Goal: Transaction & Acquisition: Purchase product/service

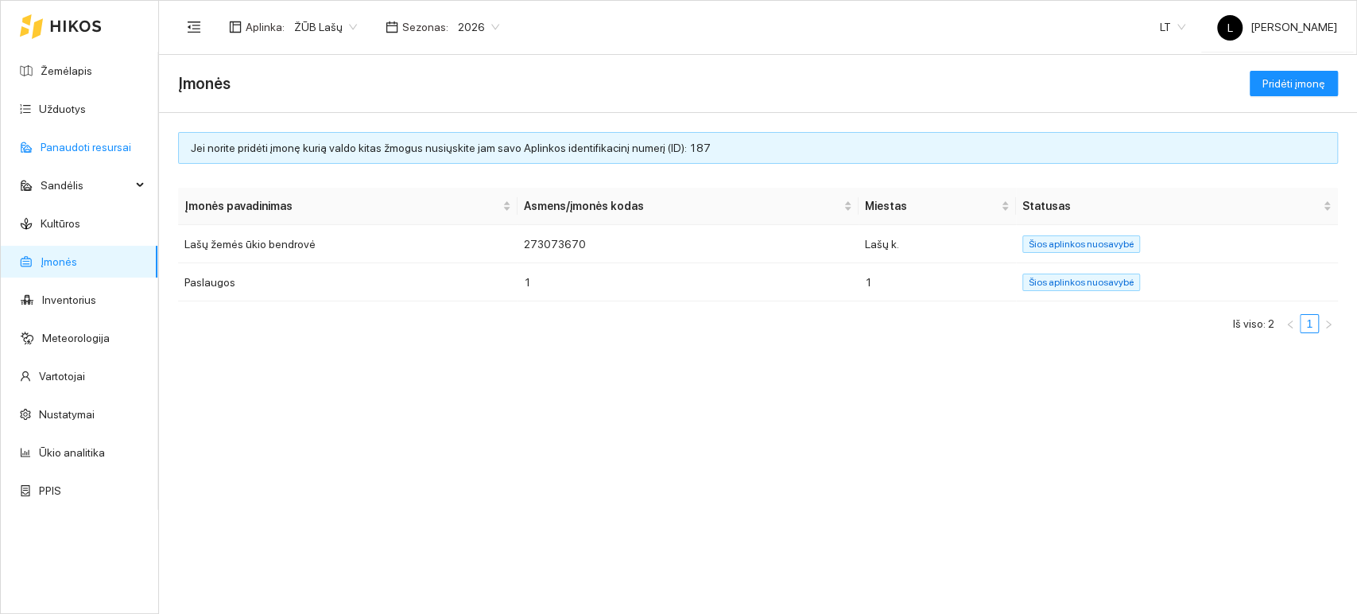
click at [77, 153] on link "Panaudoti resursai" at bounding box center [86, 147] width 91 height 13
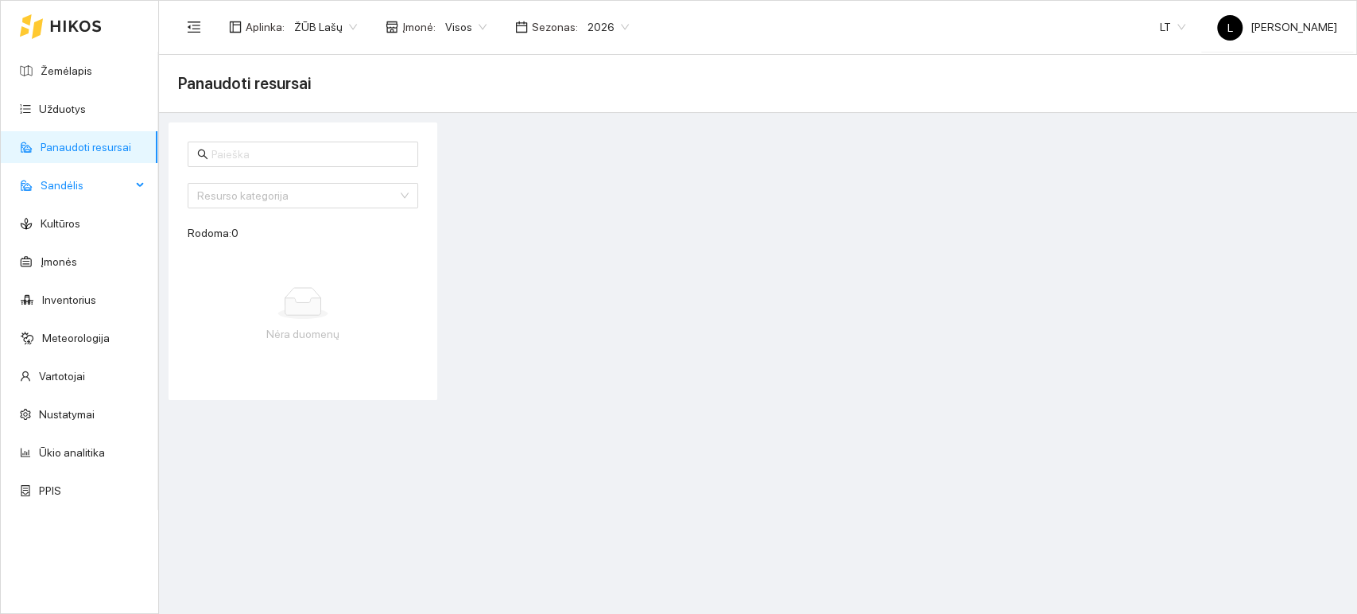
click at [82, 189] on span "Sandėlis" at bounding box center [86, 185] width 91 height 32
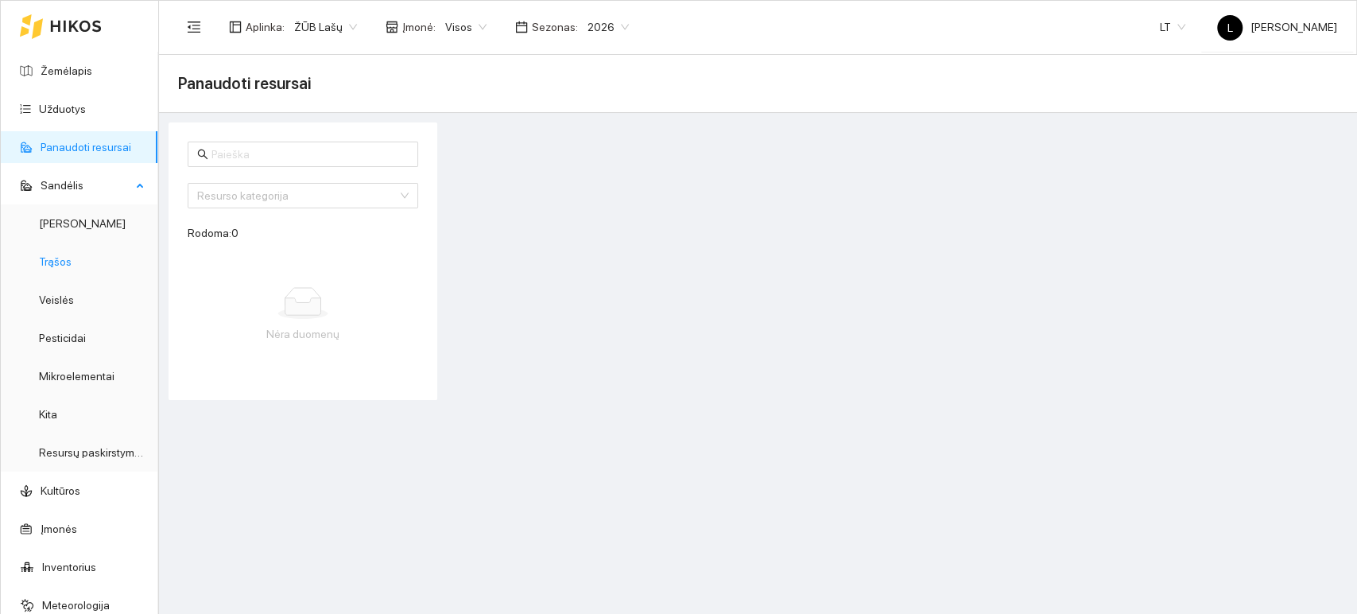
click at [72, 261] on link "Trąšos" at bounding box center [55, 261] width 33 height 13
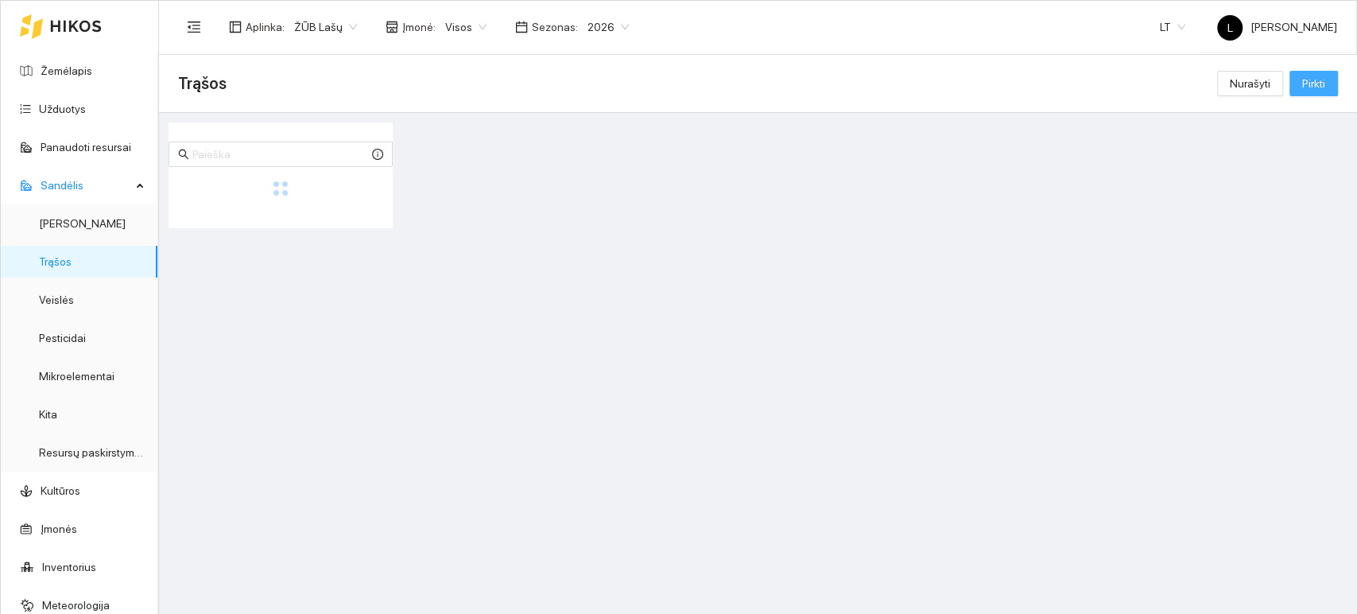
click at [1312, 91] on span "Pirkti" at bounding box center [1314, 83] width 23 height 17
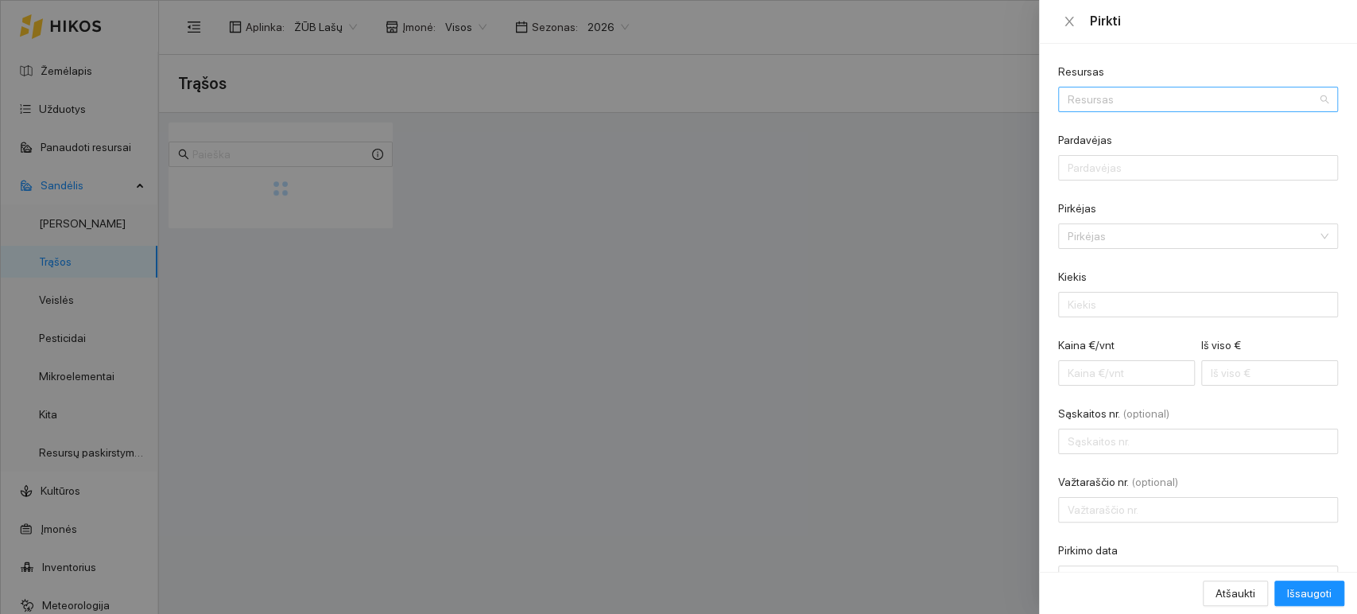
click at [1104, 91] on input "Resursas" at bounding box center [1193, 99] width 250 height 24
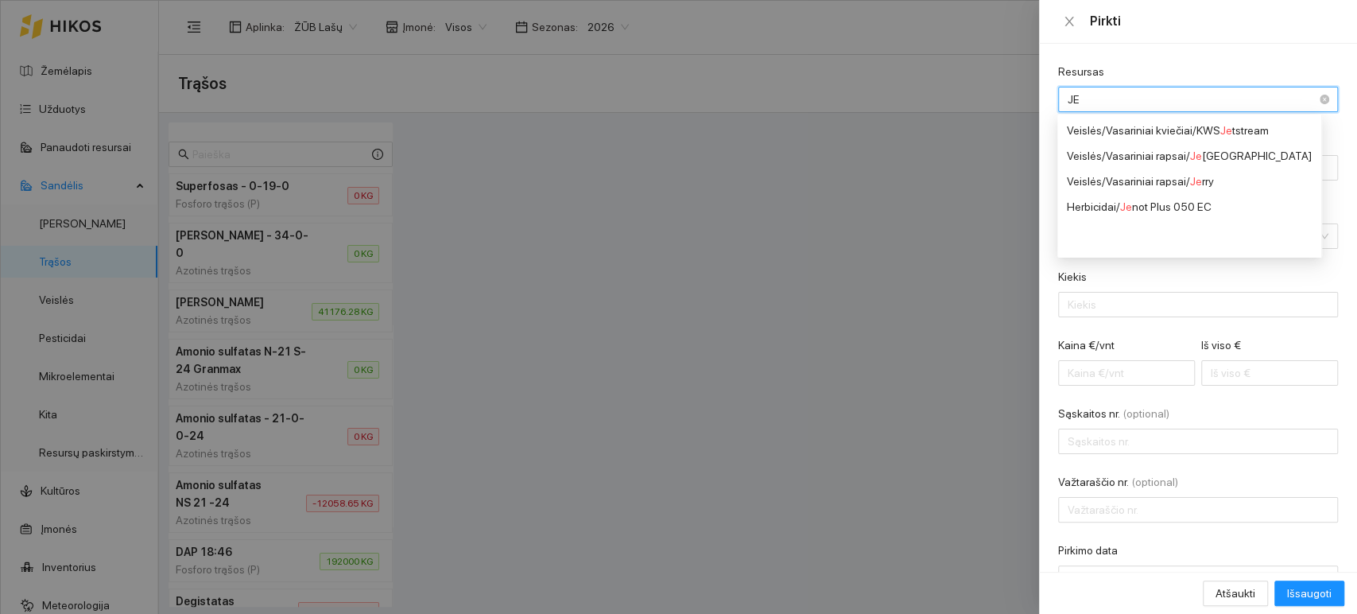
type input "JEN"
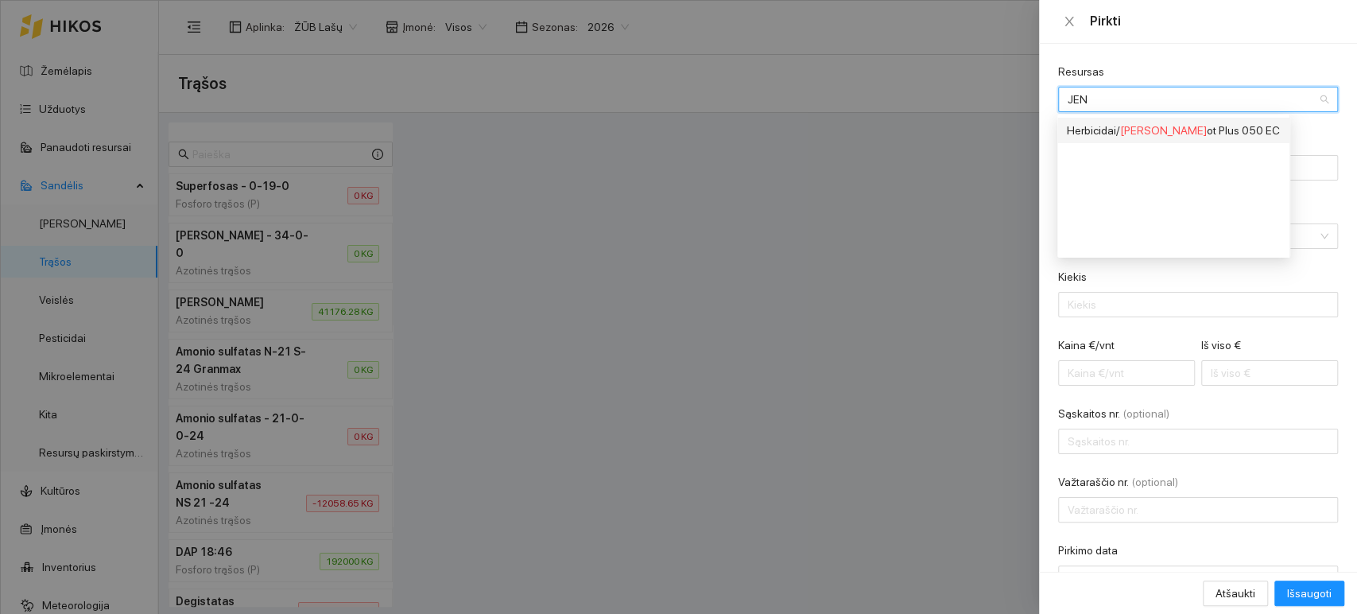
click at [1110, 126] on div "Herbicidai / Jen ot Plus 050 EC" at bounding box center [1173, 130] width 213 height 17
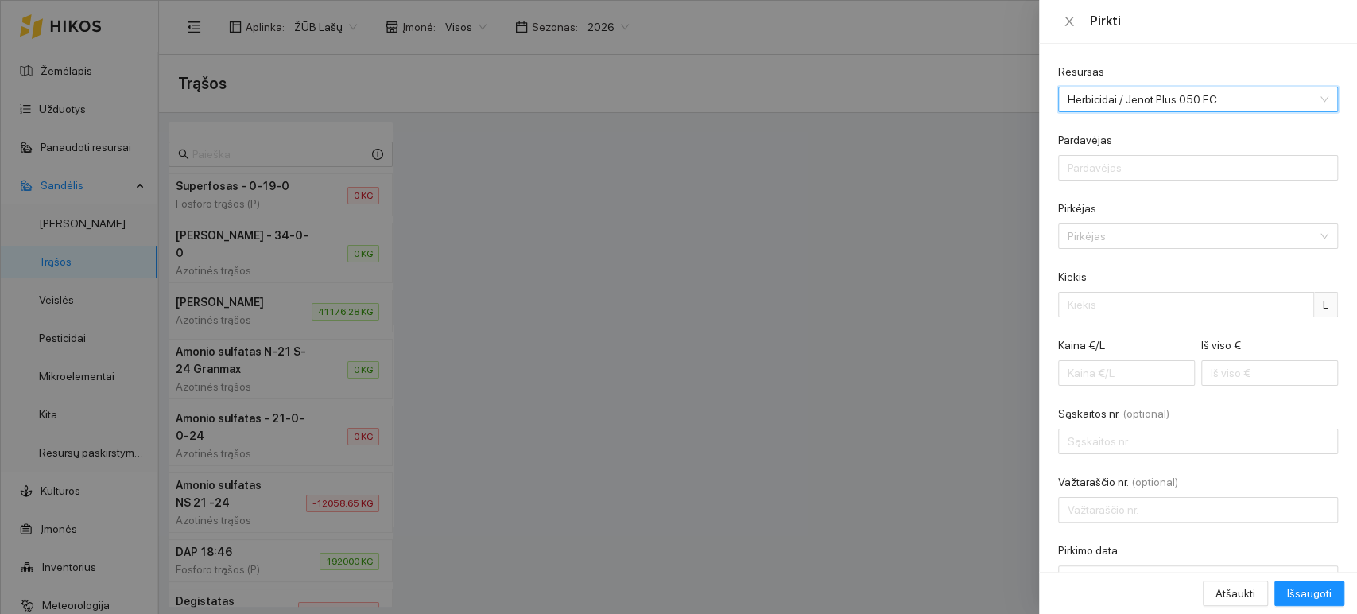
scroll to position [4084, 0]
click at [1136, 63] on div "Resursas" at bounding box center [1198, 75] width 280 height 24
click at [1096, 176] on input "Pardavėjas" at bounding box center [1198, 167] width 280 height 25
type input "Žvalguva UAB"
click at [1143, 252] on form "Resursas Herbicidai / Jenot Plus 050 EC Pardavėjas Žvalguva UAB Pirkėjas Pirkėj…" at bounding box center [1198, 327] width 280 height 528
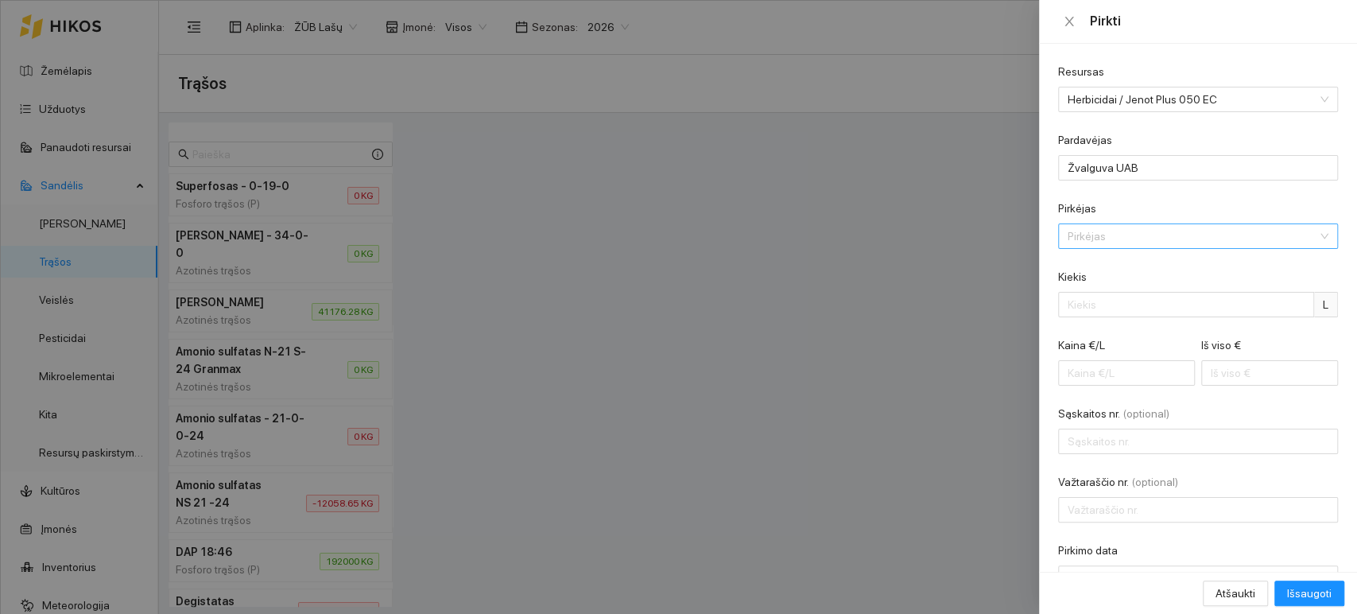
click at [1141, 243] on input "Pirkėjas" at bounding box center [1193, 236] width 250 height 24
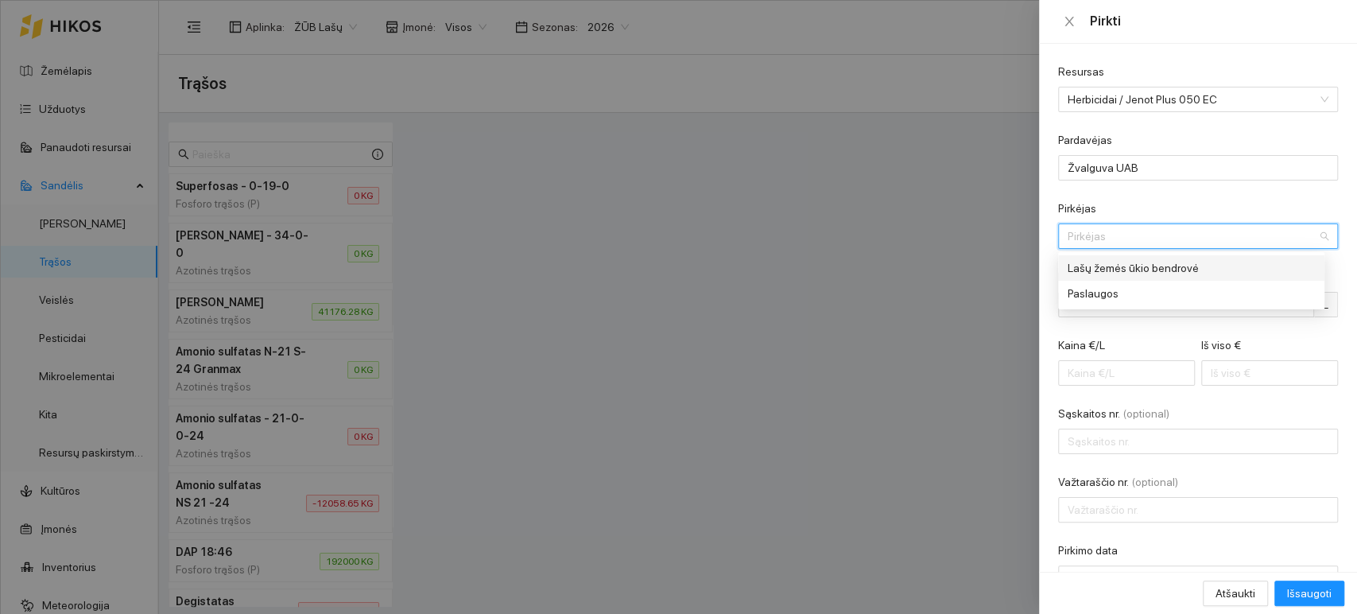
click at [1126, 259] on div "Lašų žemės ūkio bendrovė" at bounding box center [1187, 267] width 239 height 17
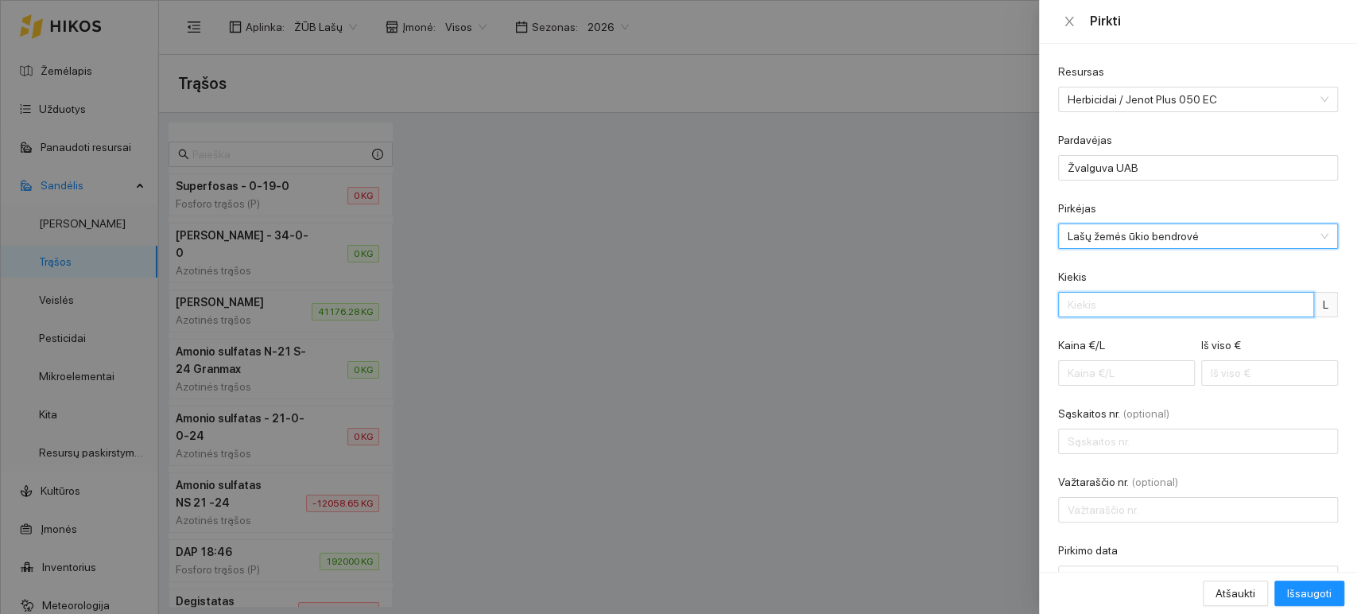
click at [1109, 300] on input "Kiekis" at bounding box center [1186, 304] width 256 height 25
type input "240"
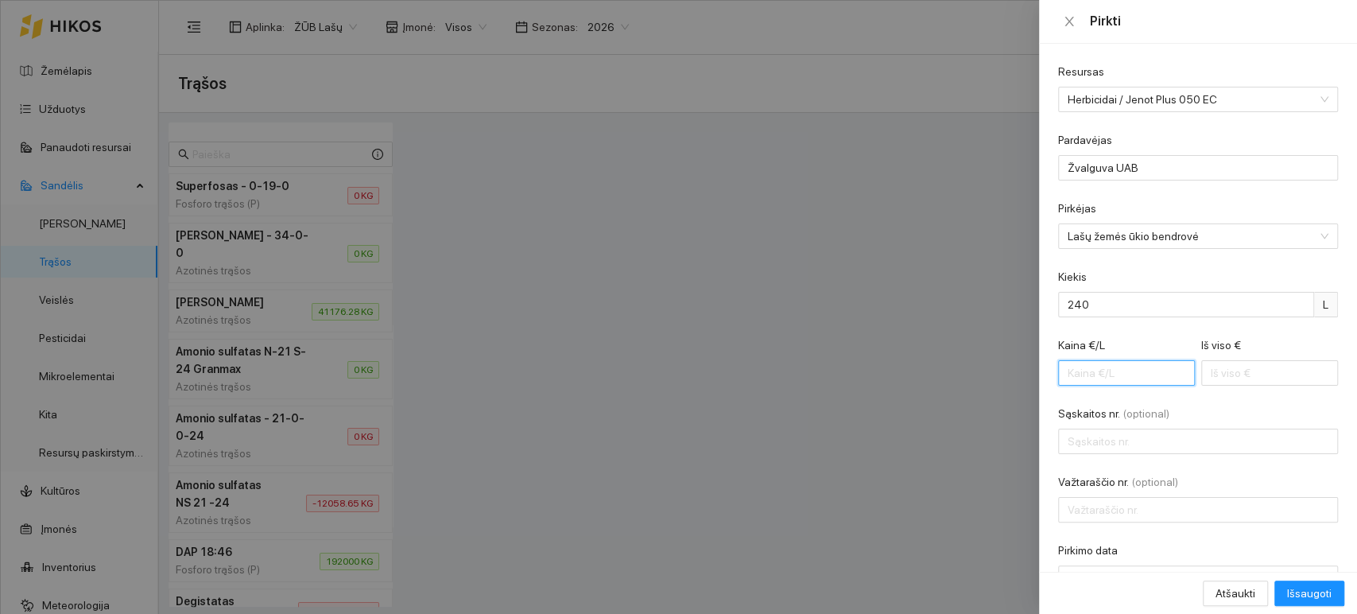
click at [1104, 370] on input "Kaina €/L" at bounding box center [1126, 372] width 137 height 25
type input "7"
type input "1680.00"
type input "7.9"
type input "1896.00"
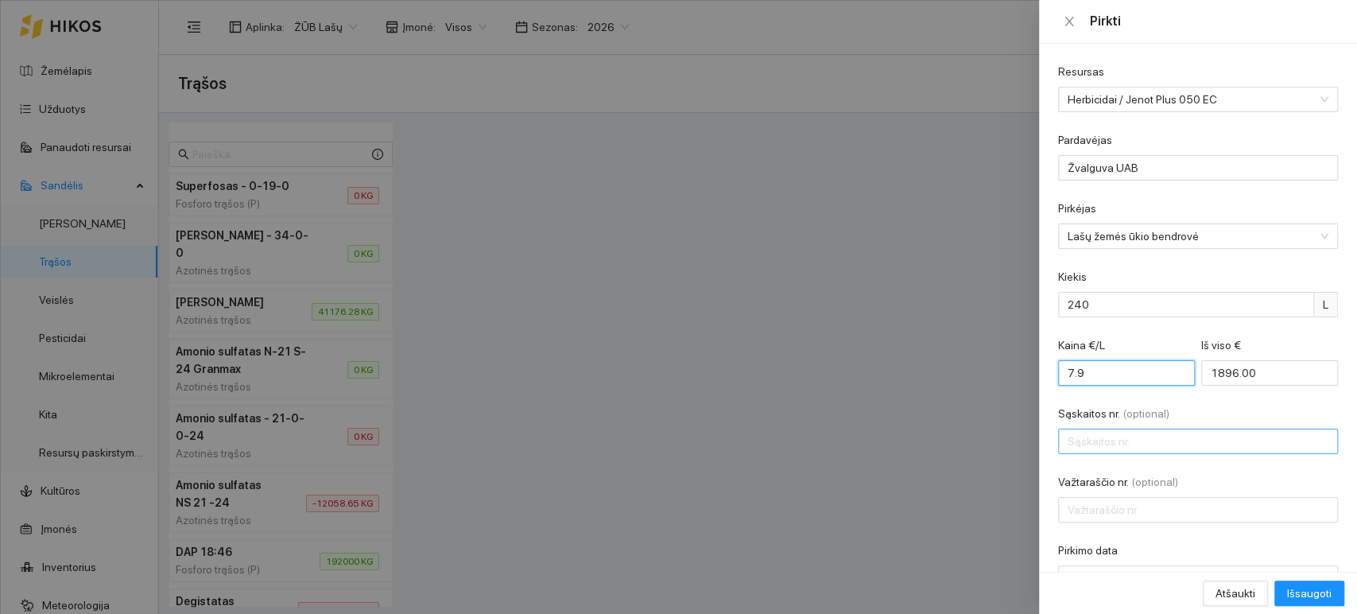
type input "7.9"
click at [1166, 446] on input "Sąskaitos nr. (optional)" at bounding box center [1198, 441] width 280 height 25
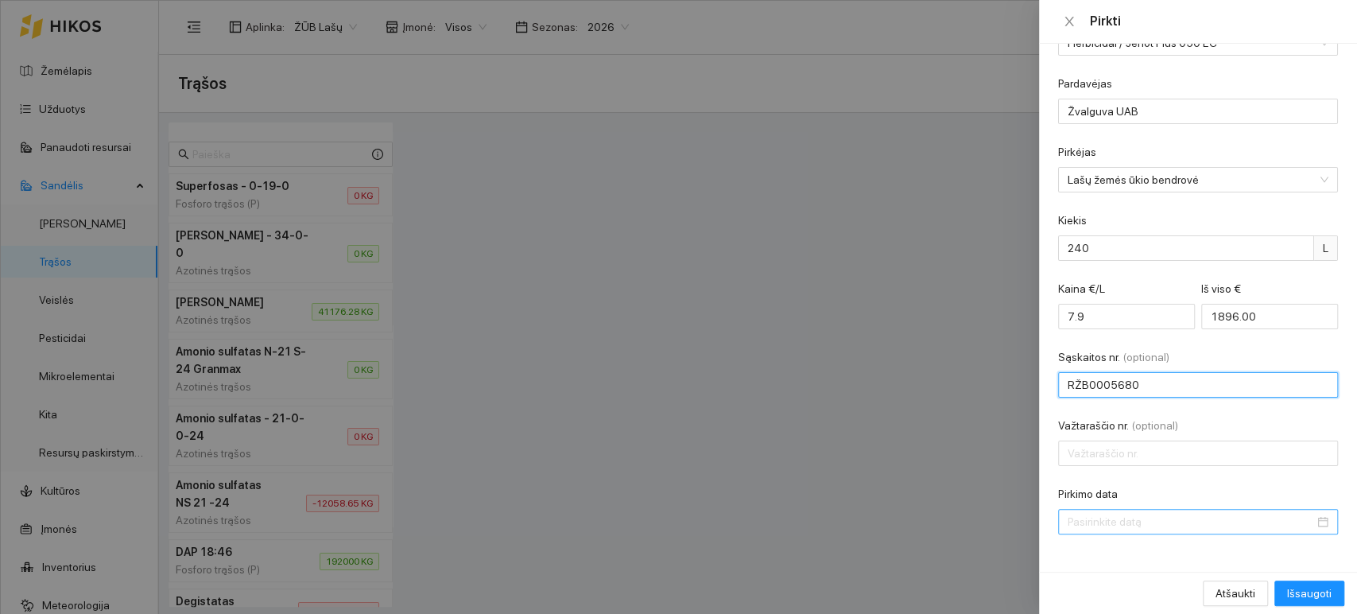
type input "RŽB0005680"
click at [1105, 516] on input "Pirkimo data" at bounding box center [1191, 521] width 247 height 17
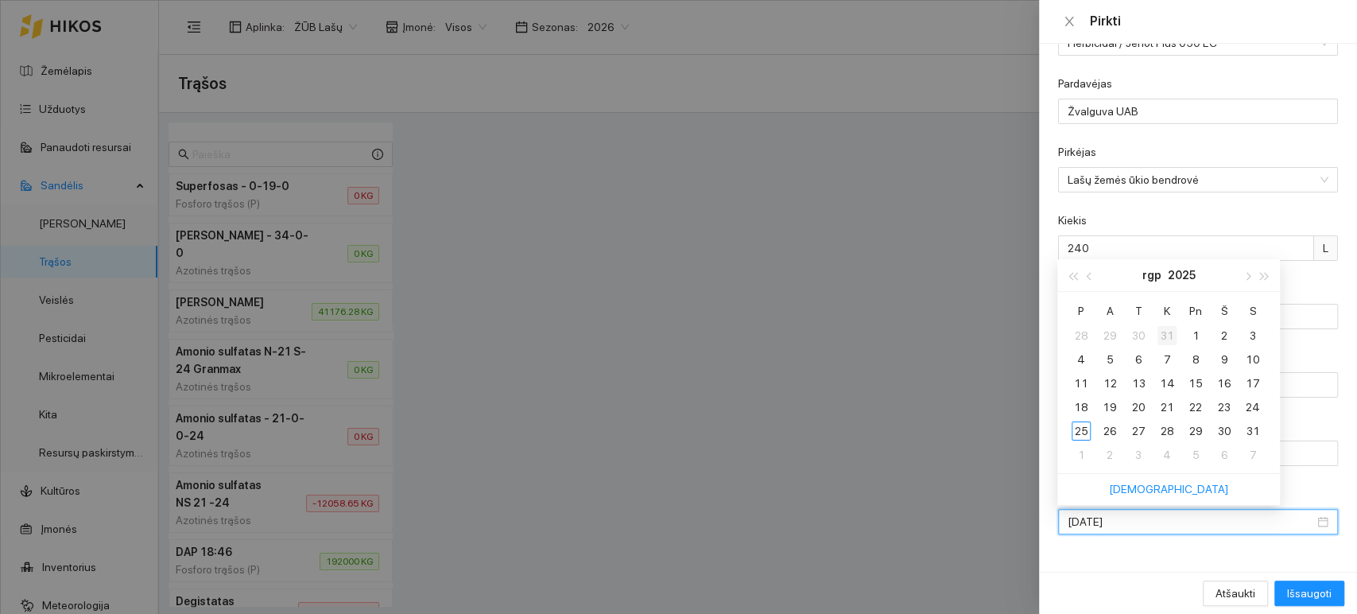
type input "2025-07-31"
type input "2025-08-22"
click at [1199, 406] on div "22" at bounding box center [1195, 407] width 19 height 19
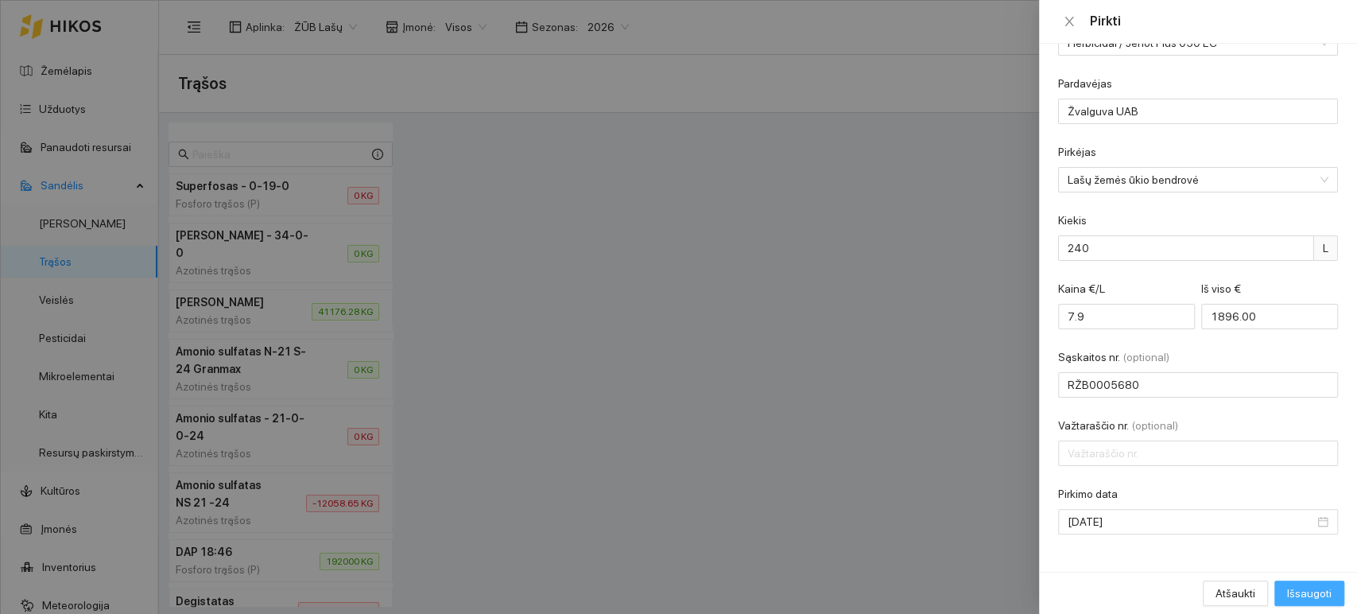
click at [1316, 596] on span "Išsaugoti" at bounding box center [1309, 592] width 45 height 17
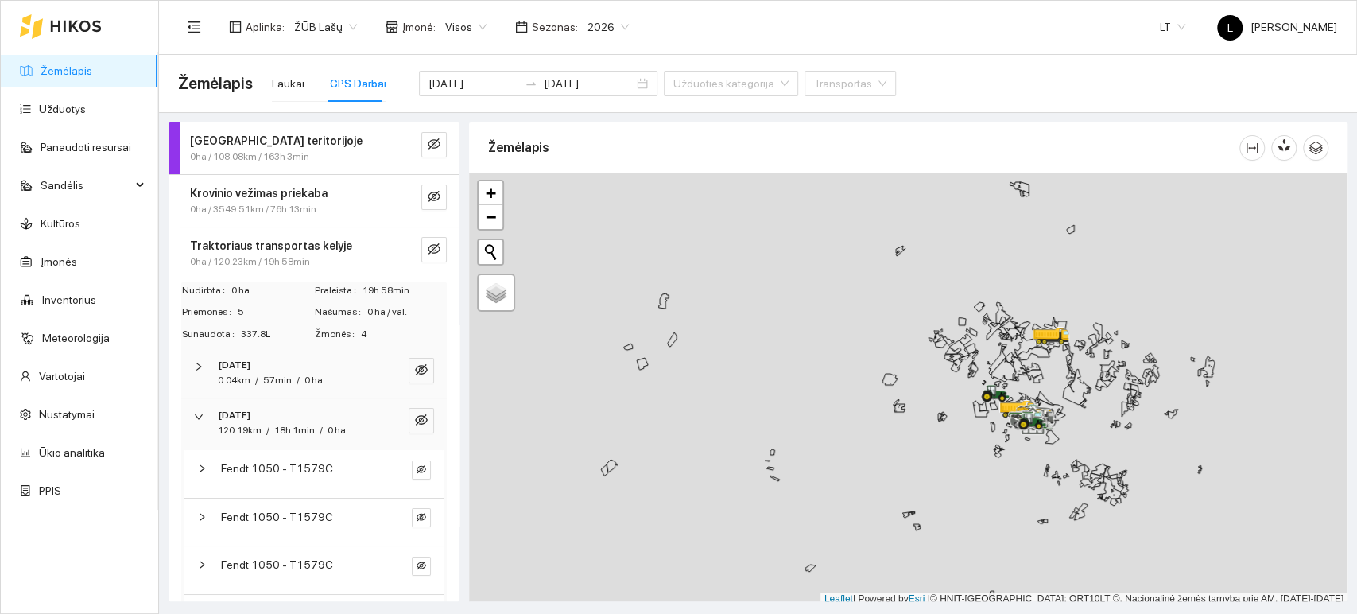
scroll to position [88, 0]
